Goal: Navigation & Orientation: Find specific page/section

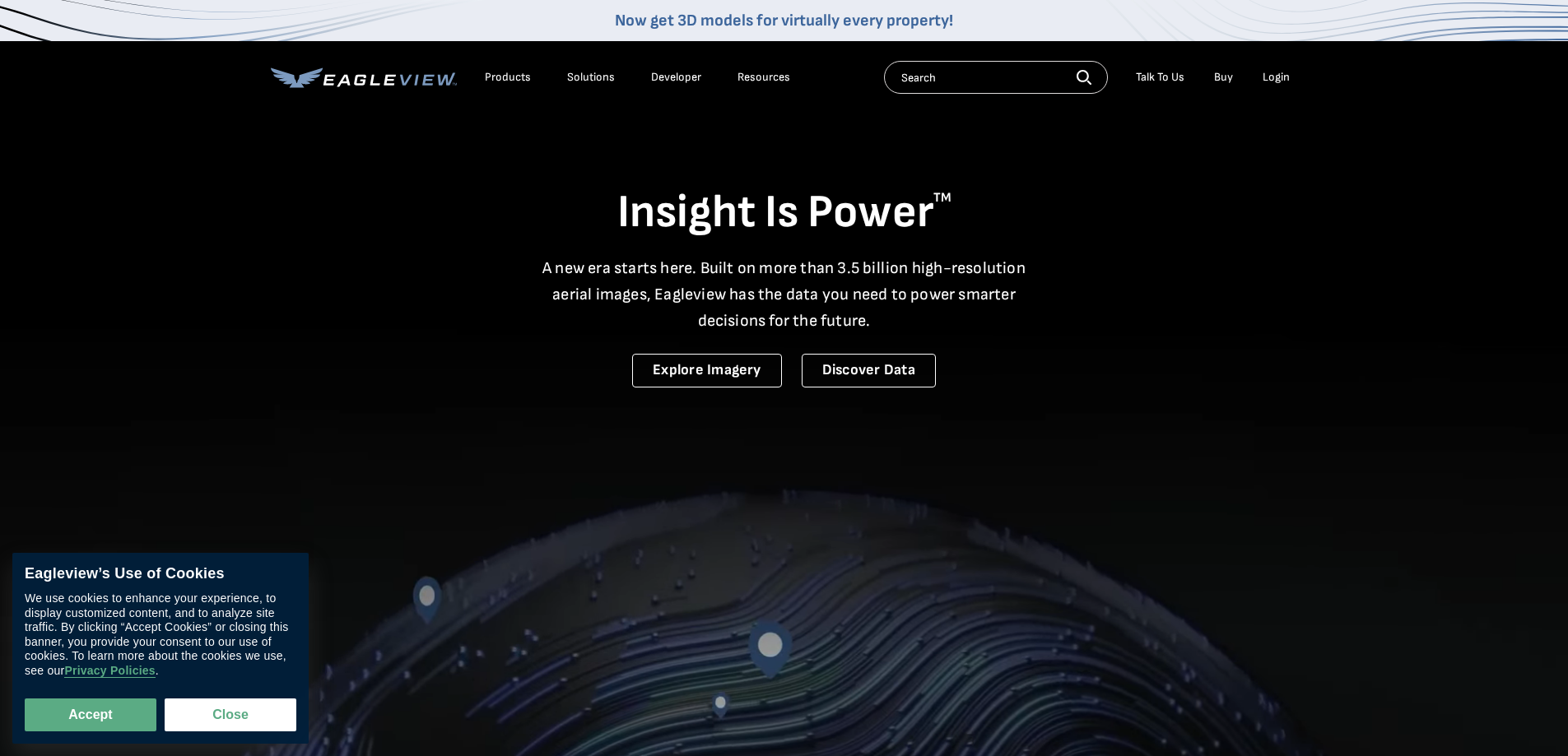
click at [499, 76] on div "Products" at bounding box center [508, 77] width 46 height 15
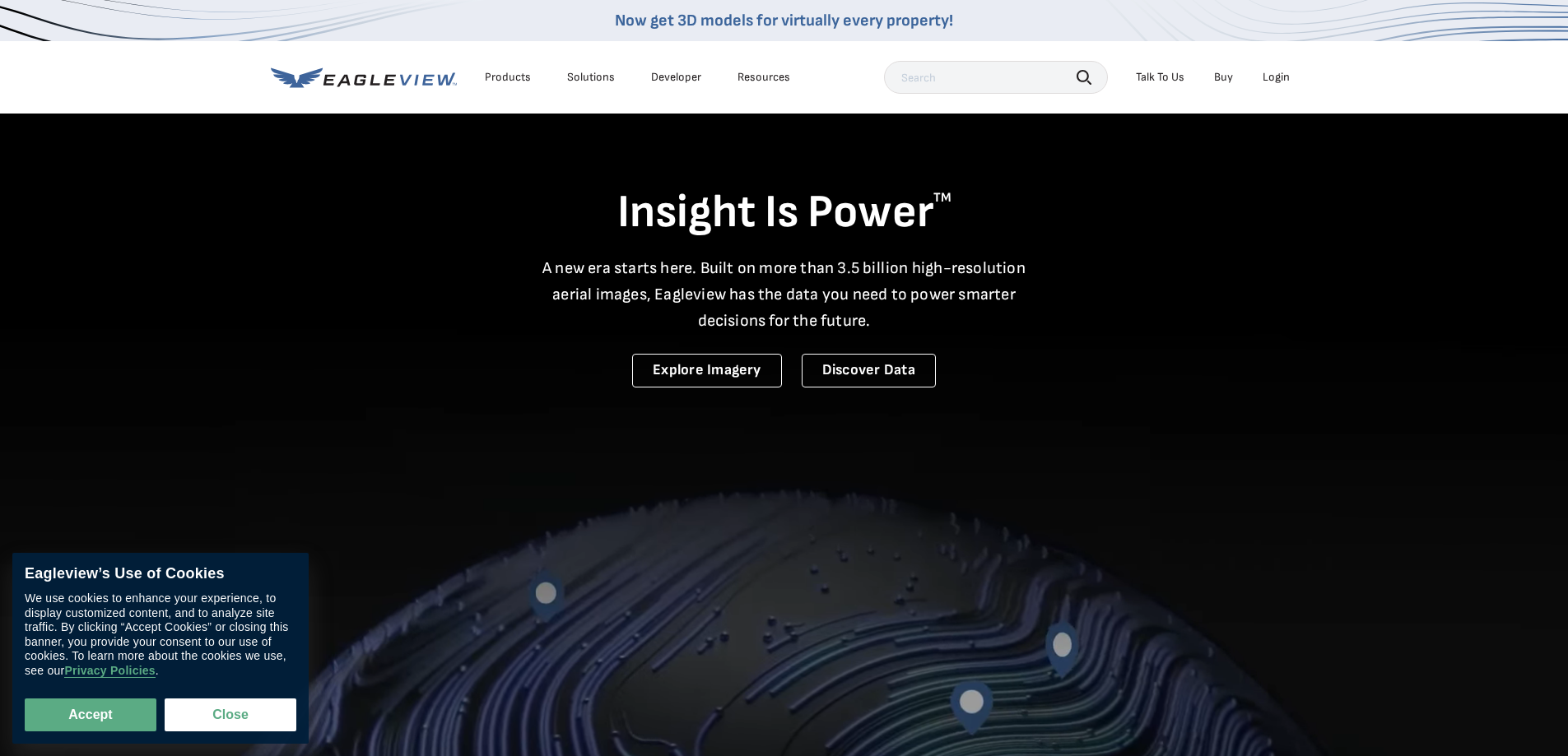
click at [513, 77] on div "Products" at bounding box center [508, 77] width 46 height 15
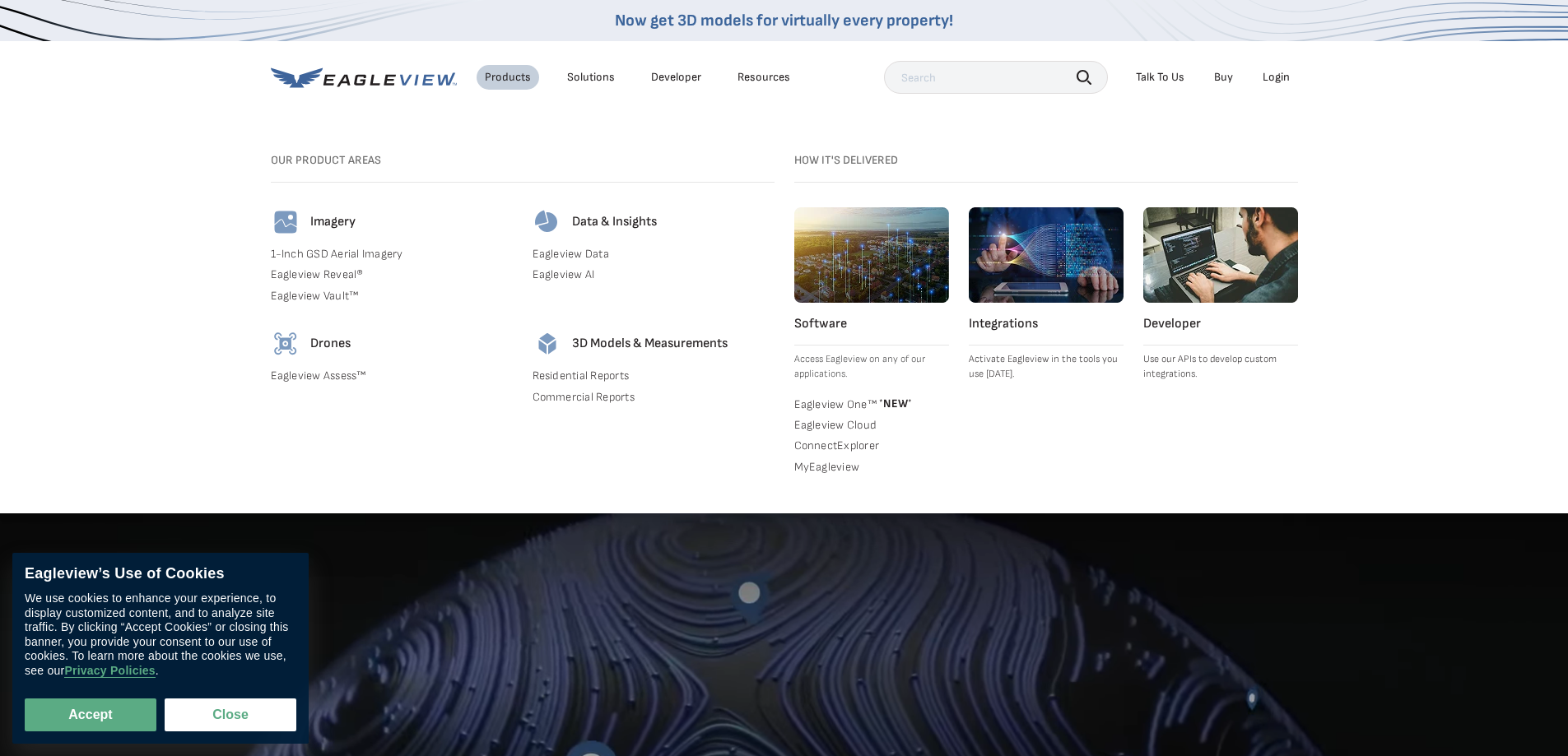
click at [600, 379] on link "Residential Reports" at bounding box center [653, 376] width 242 height 15
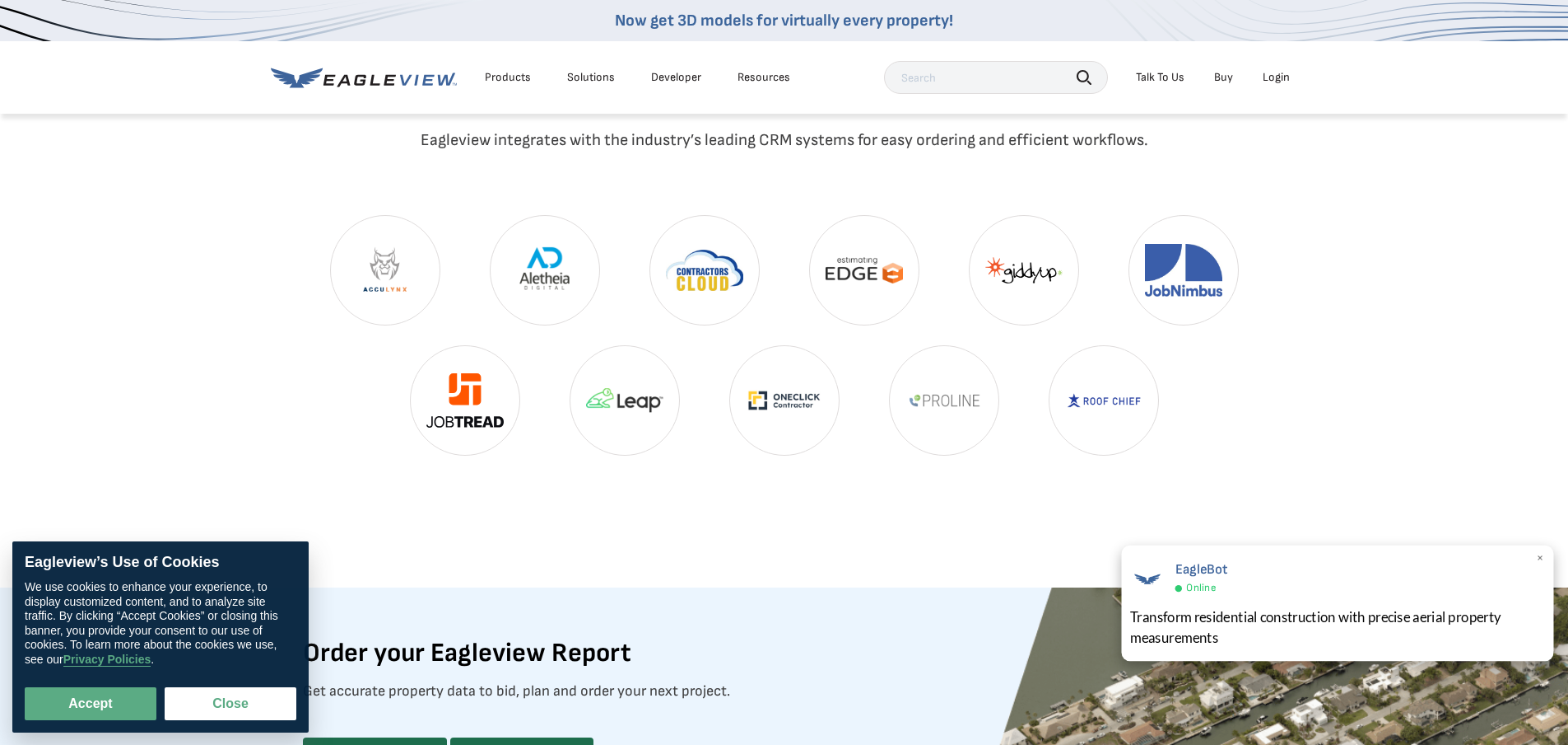
scroll to position [3871, 0]
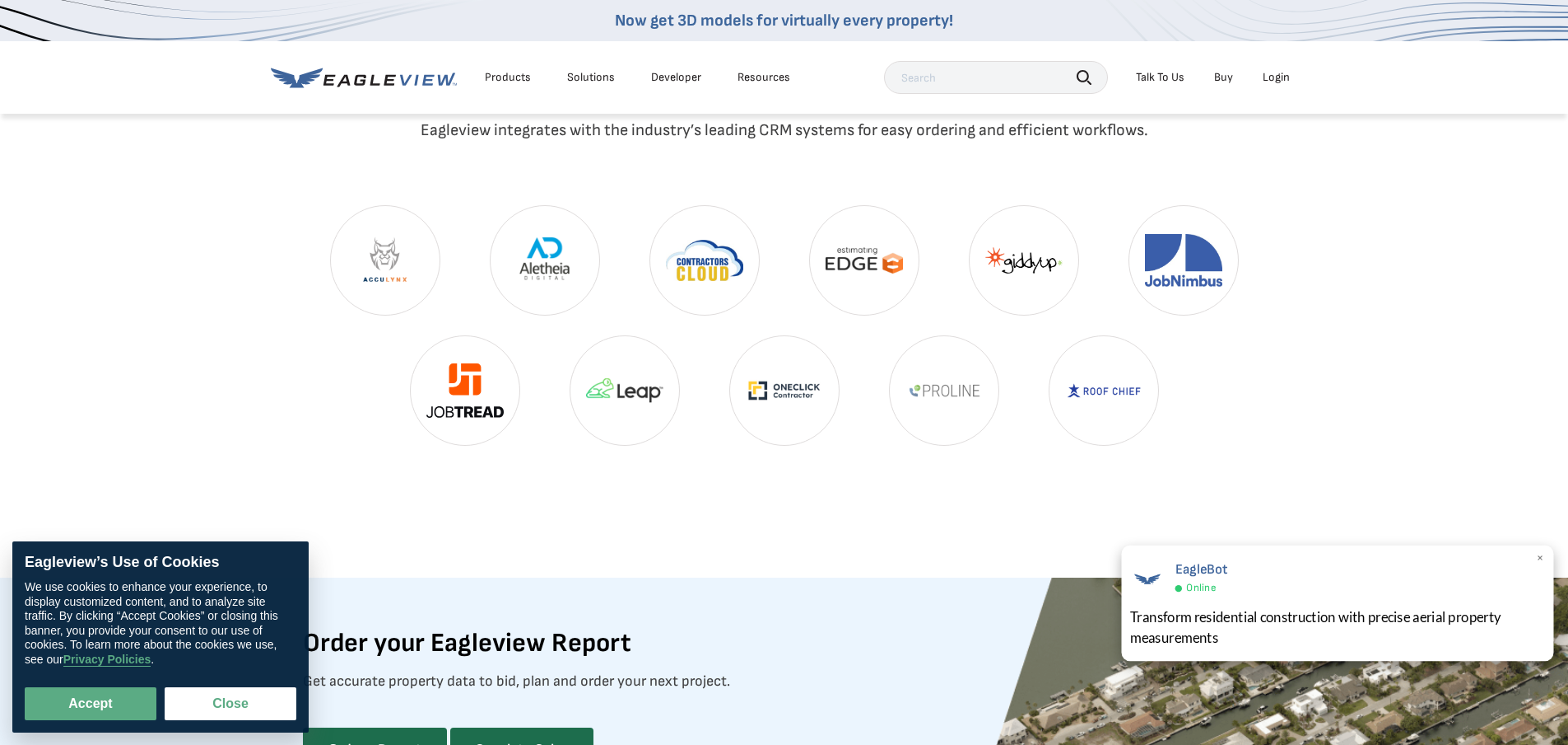
click at [1535, 556] on div "EagleBot Online Transform residential construction with precise aerial property…" at bounding box center [1338, 603] width 432 height 116
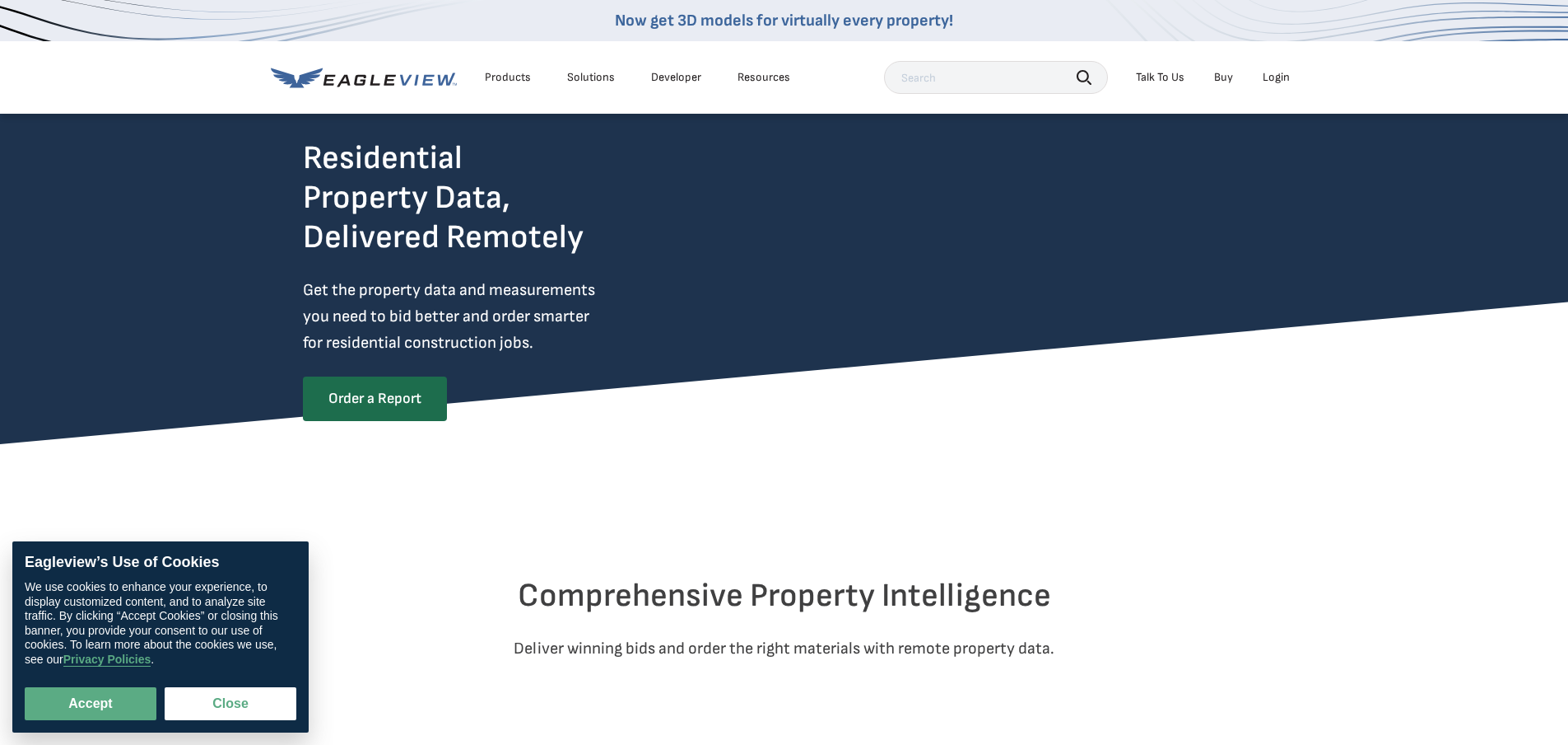
scroll to position [0, 0]
